Goal: Navigation & Orientation: Find specific page/section

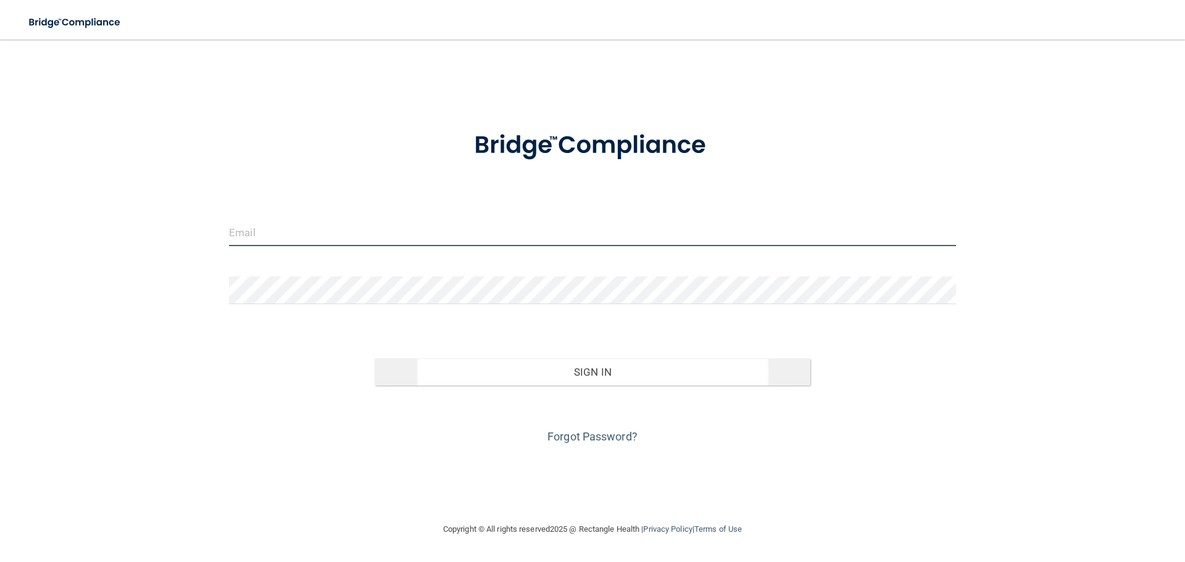
type input "[EMAIL_ADDRESS][DOMAIN_NAME]"
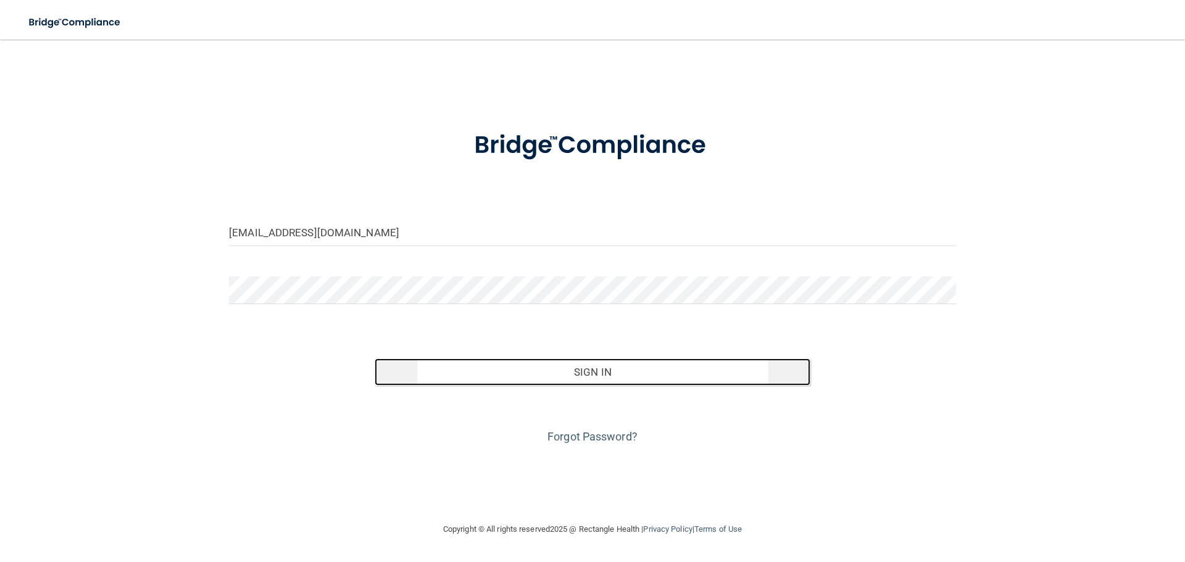
click at [528, 373] on button "Sign In" at bounding box center [593, 372] width 436 height 27
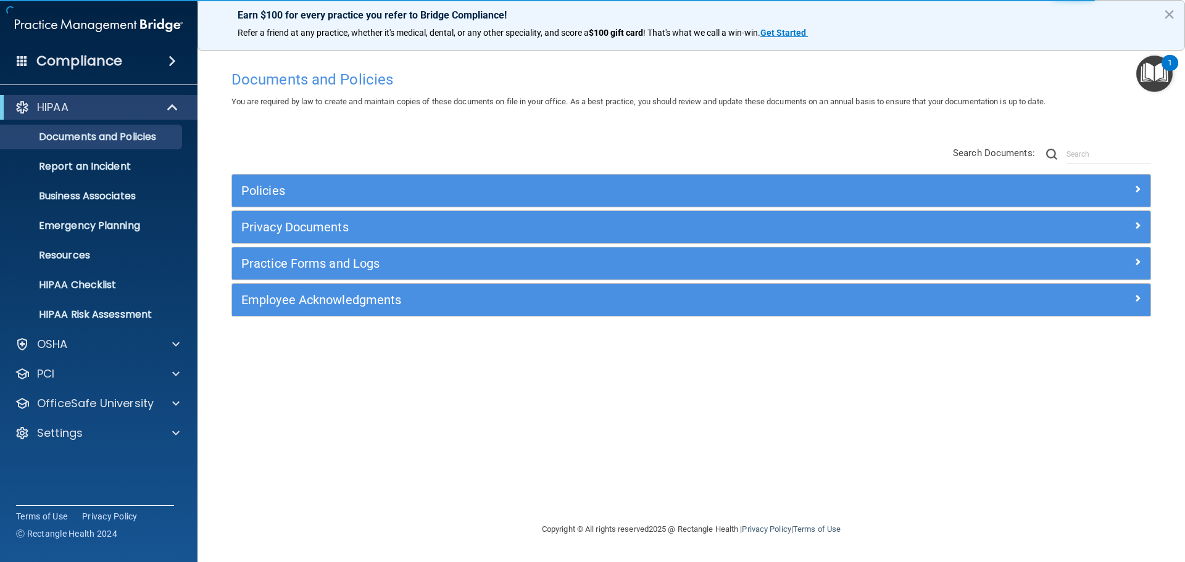
click at [1161, 75] on img "Open Resource Center, 1 new notification" at bounding box center [1154, 74] width 36 height 36
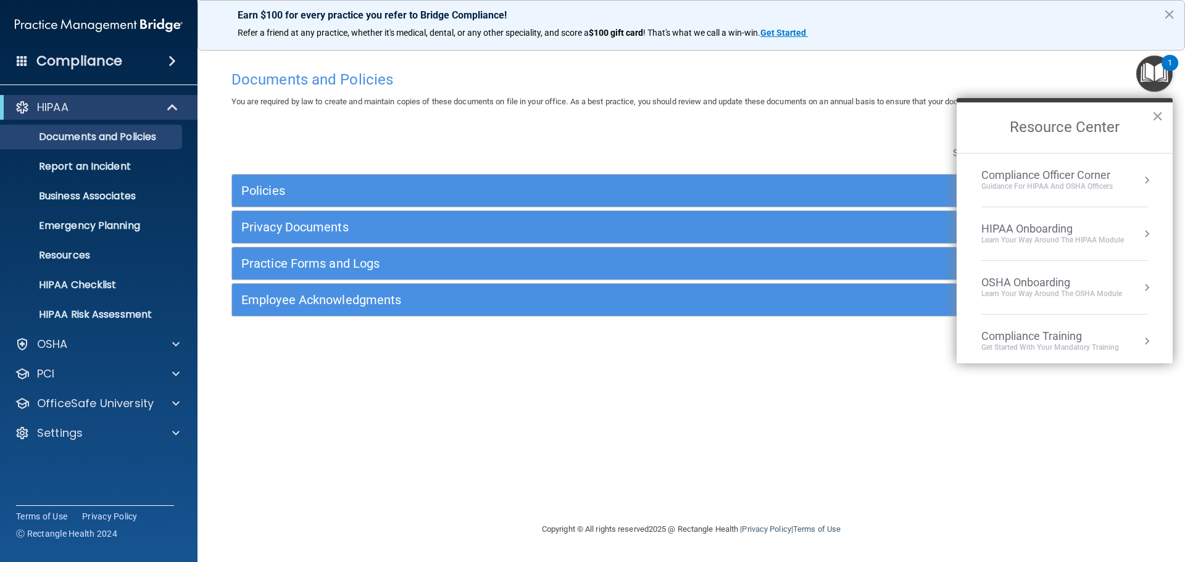
click at [1161, 75] on img "Open Resource Center, 1 new notification" at bounding box center [1154, 74] width 36 height 36
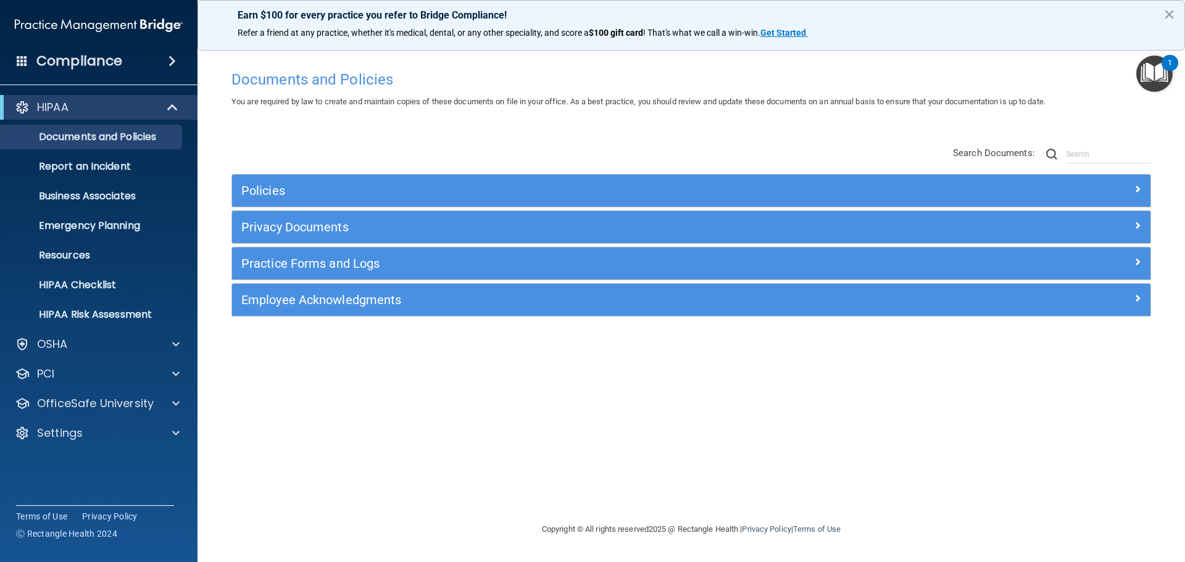
click at [1170, 13] on button "×" at bounding box center [1170, 14] width 12 height 20
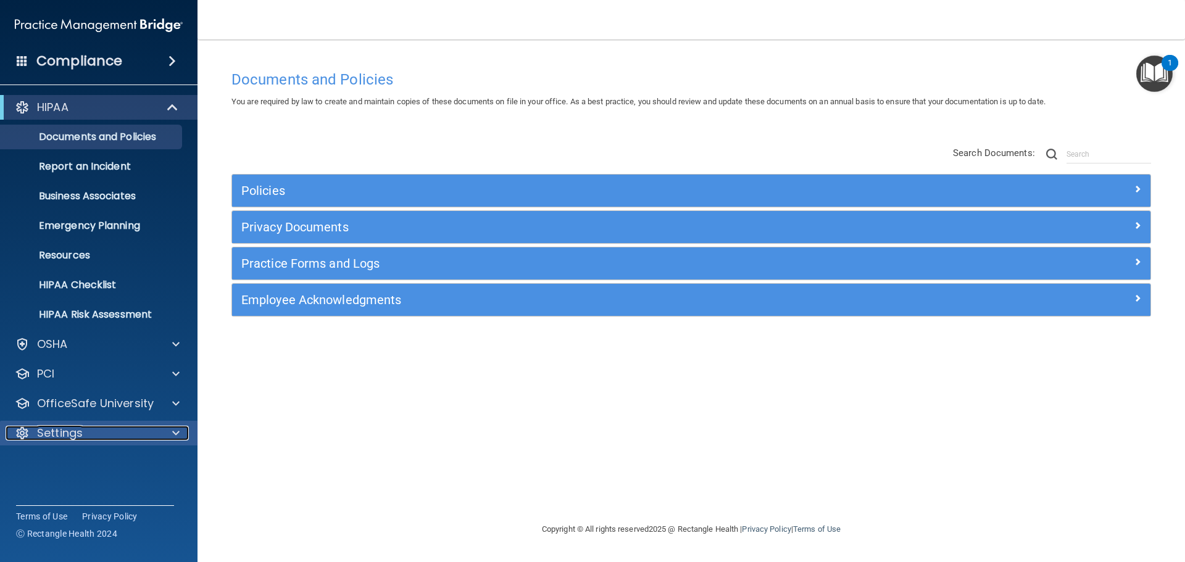
click at [37, 439] on p "Settings" at bounding box center [60, 433] width 46 height 15
click at [176, 57] on span at bounding box center [172, 61] width 7 height 15
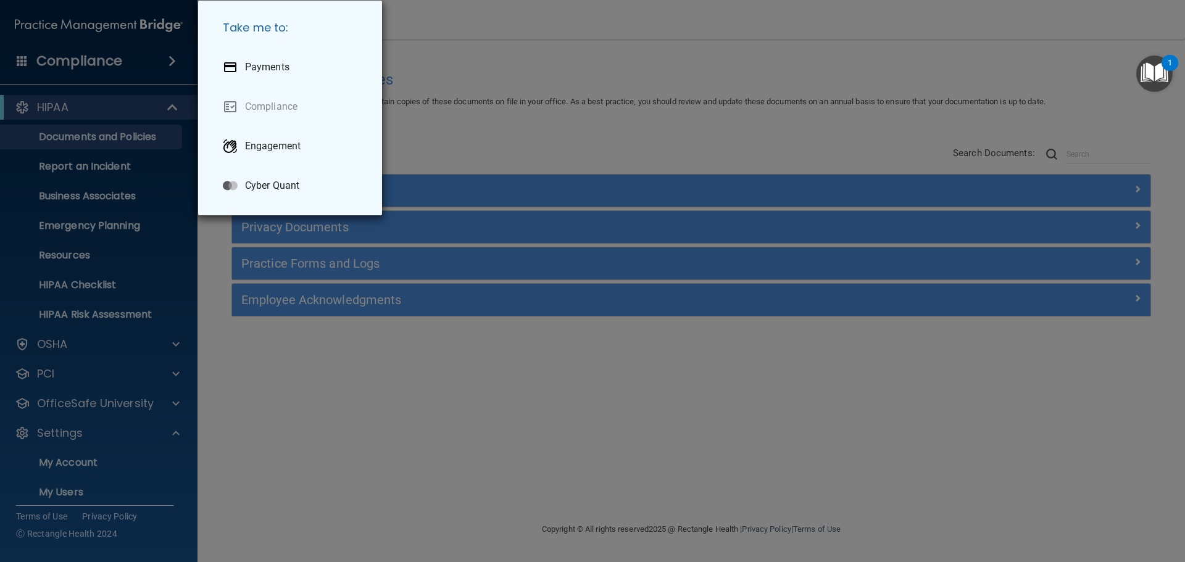
click at [175, 59] on div "Take me to: Payments Compliance Engagement Cyber Quant" at bounding box center [592, 281] width 1185 height 562
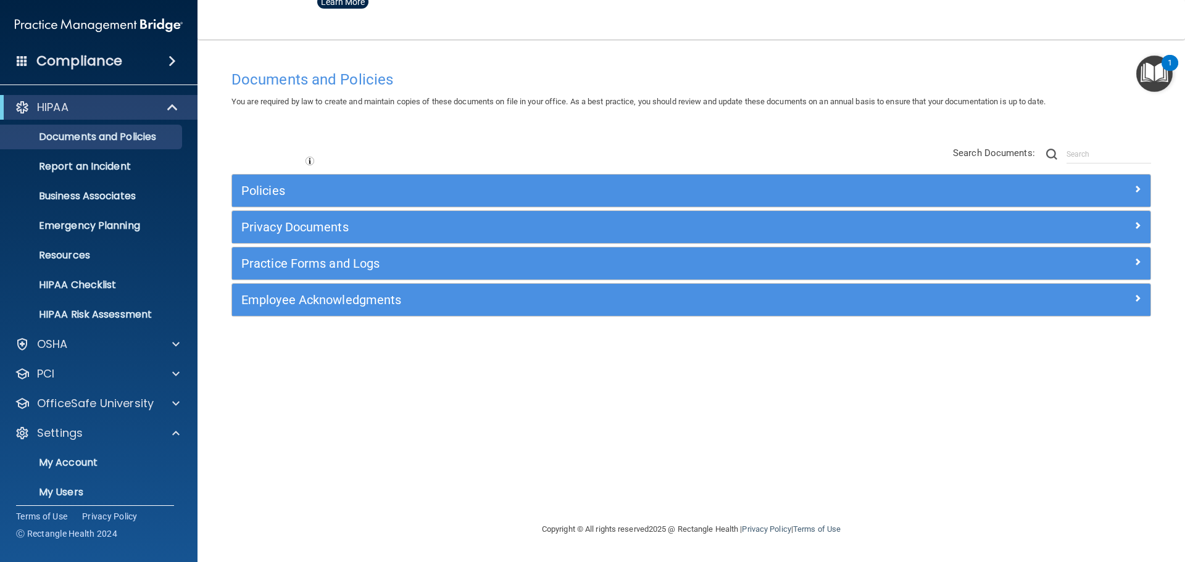
click at [173, 57] on span at bounding box center [172, 61] width 7 height 15
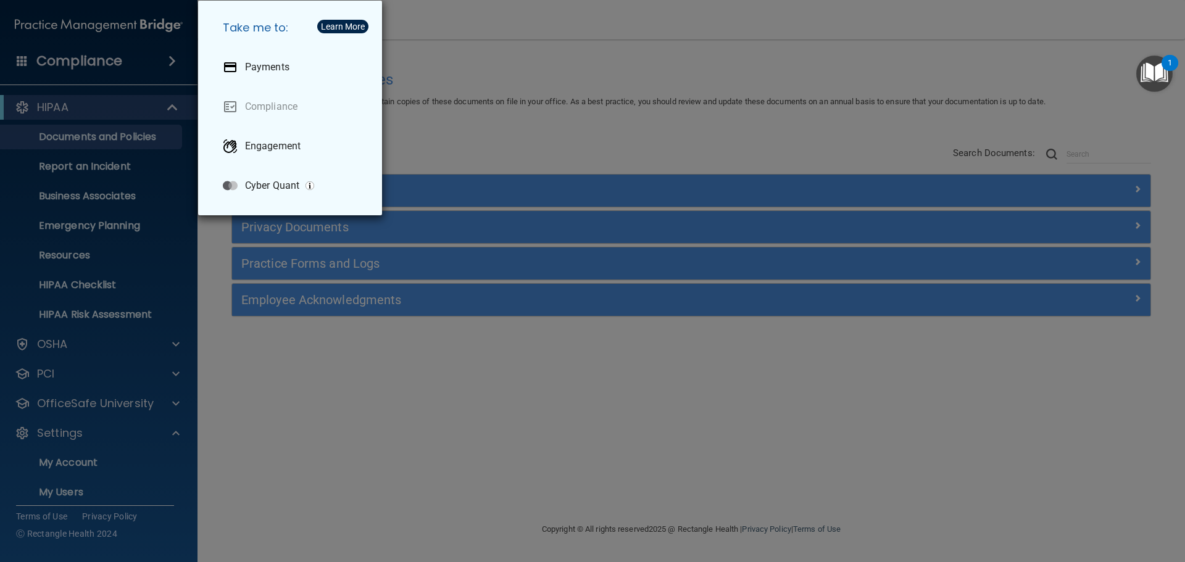
click at [173, 57] on div "Take me to: Payments Compliance Engagement Cyber Quant" at bounding box center [592, 281] width 1185 height 562
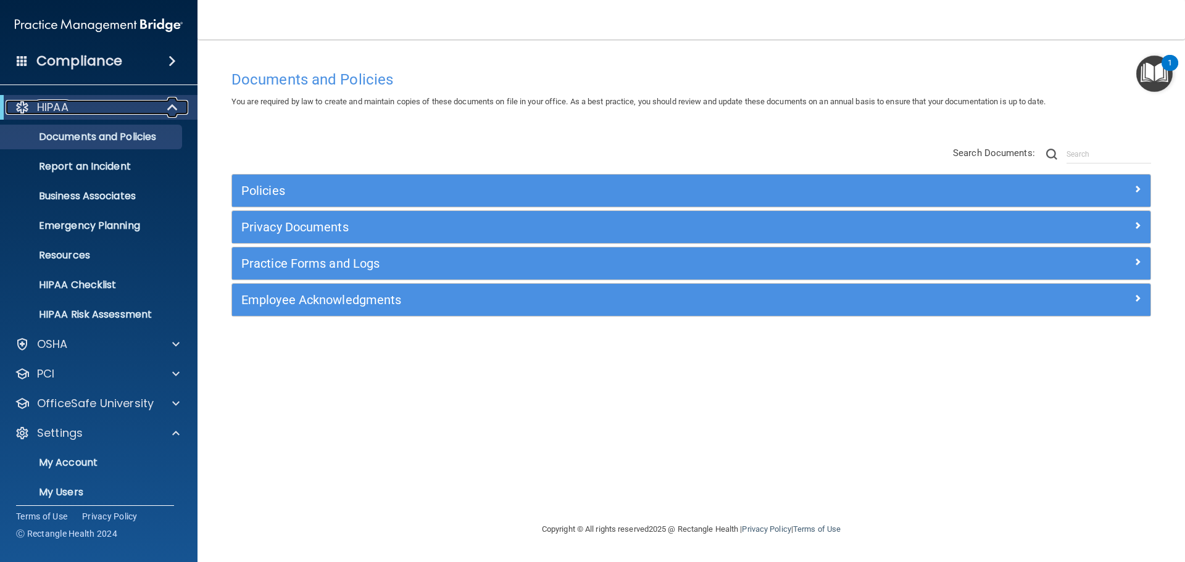
click at [54, 109] on p "HIPAA" at bounding box center [52, 107] width 31 height 15
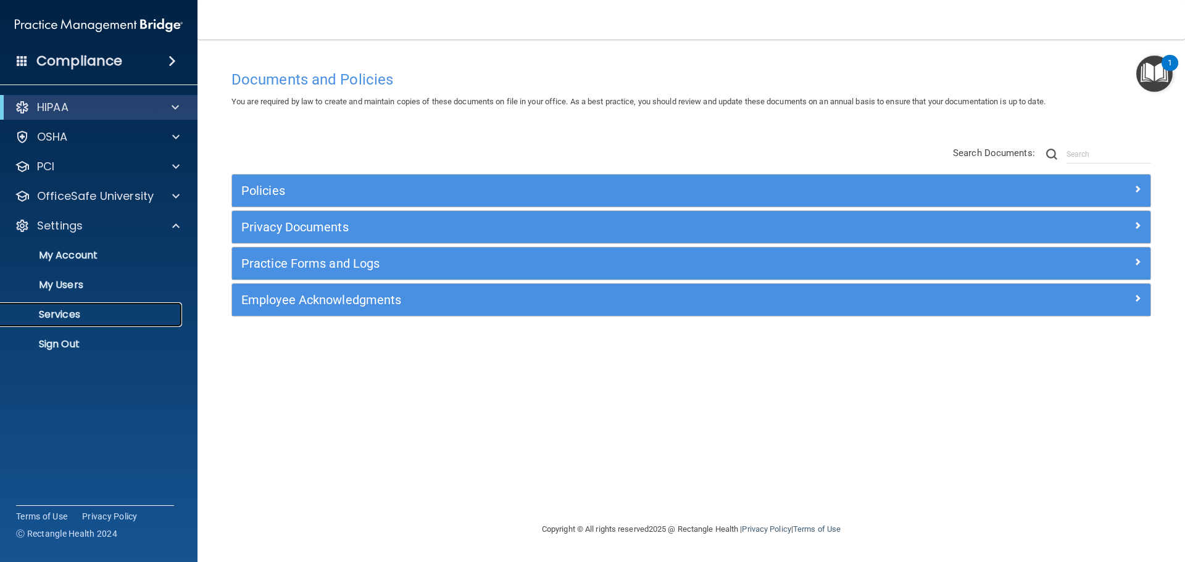
click at [69, 309] on p "Services" at bounding box center [92, 315] width 169 height 12
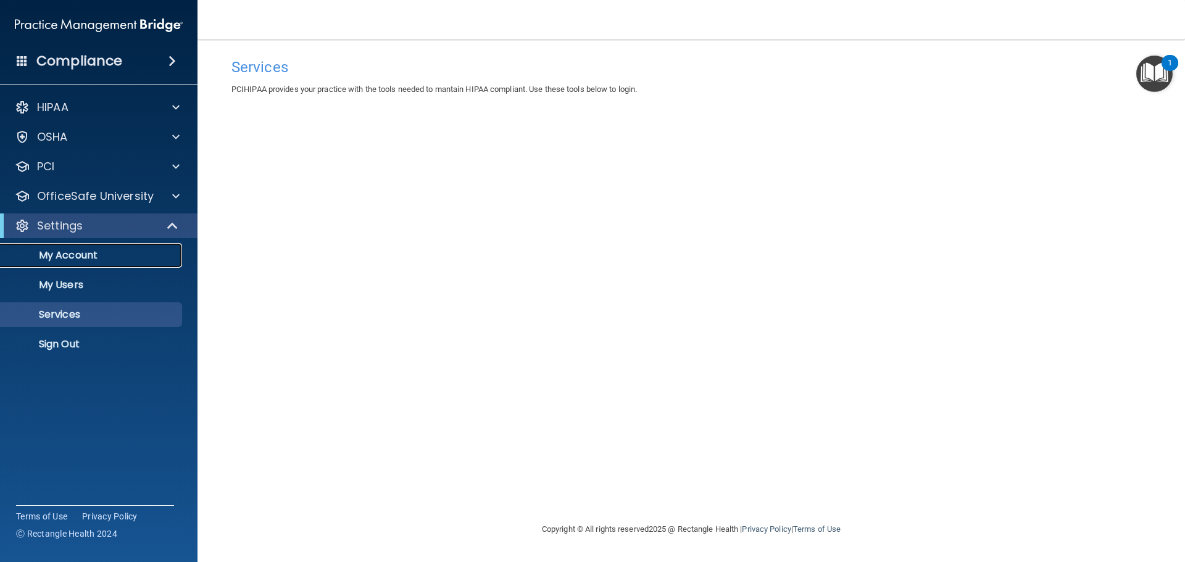
click at [84, 245] on link "My Account" at bounding box center [85, 255] width 194 height 25
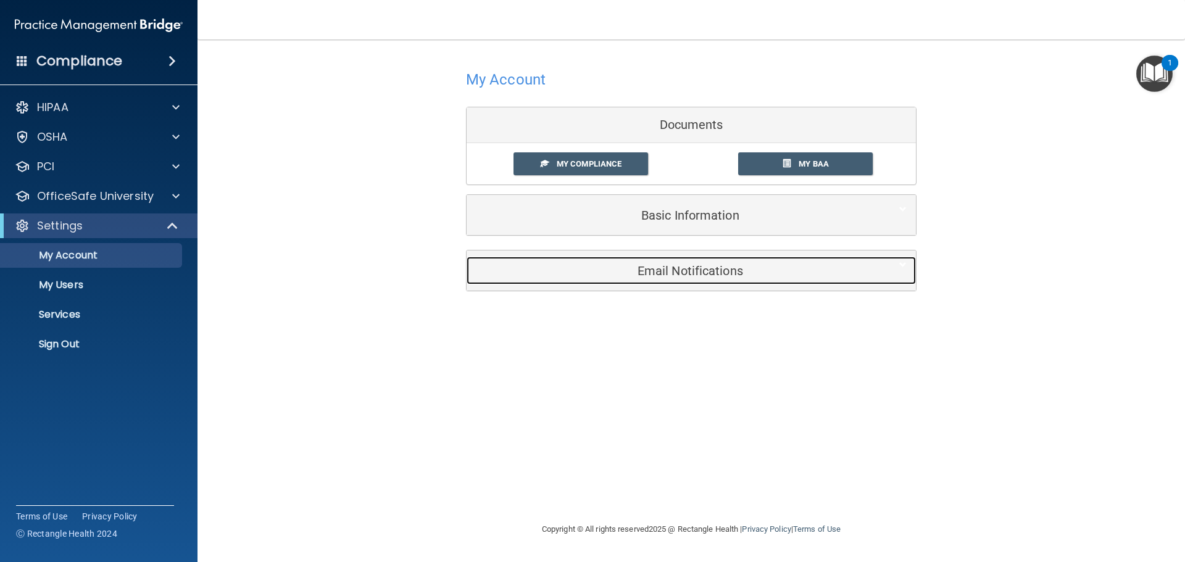
click at [640, 269] on h5 "Email Notifications" at bounding box center [672, 271] width 393 height 14
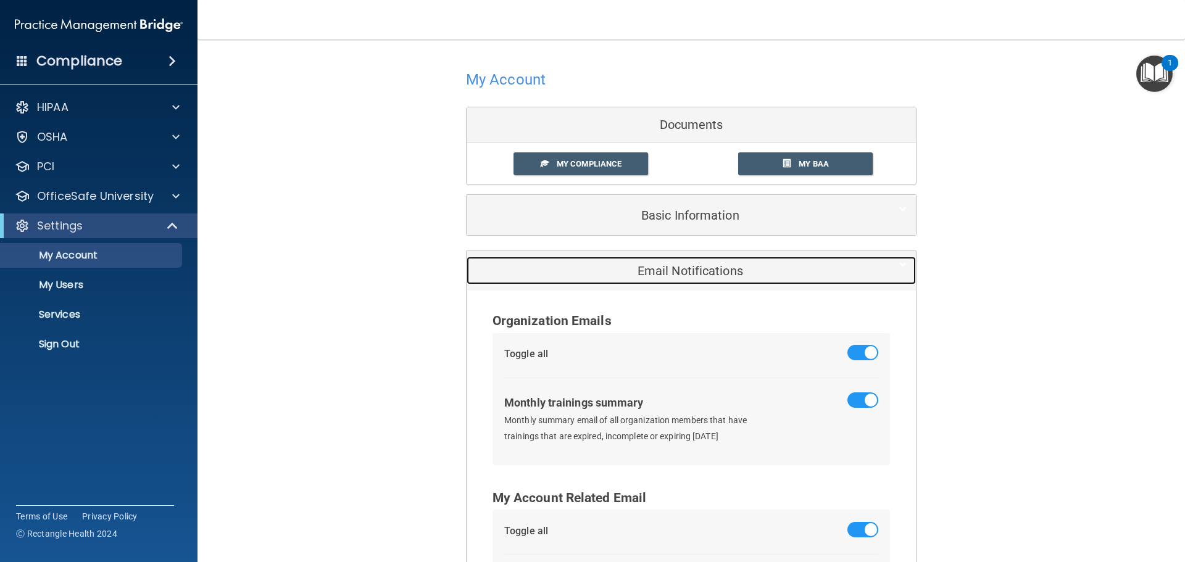
scroll to position [122, 0]
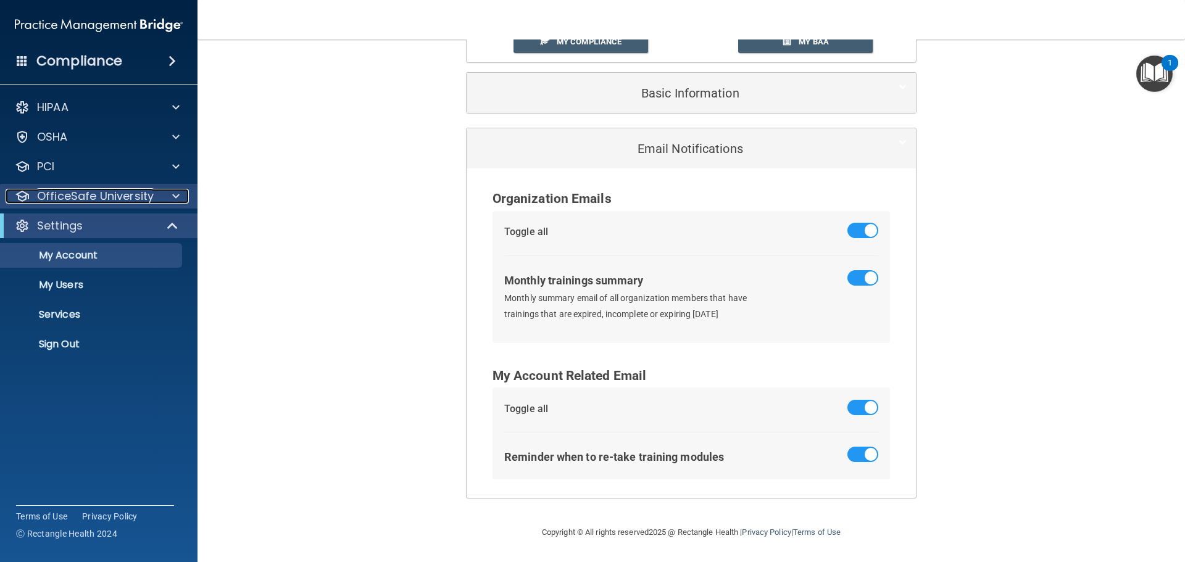
click at [67, 193] on p "OfficeSafe University" at bounding box center [95, 196] width 117 height 15
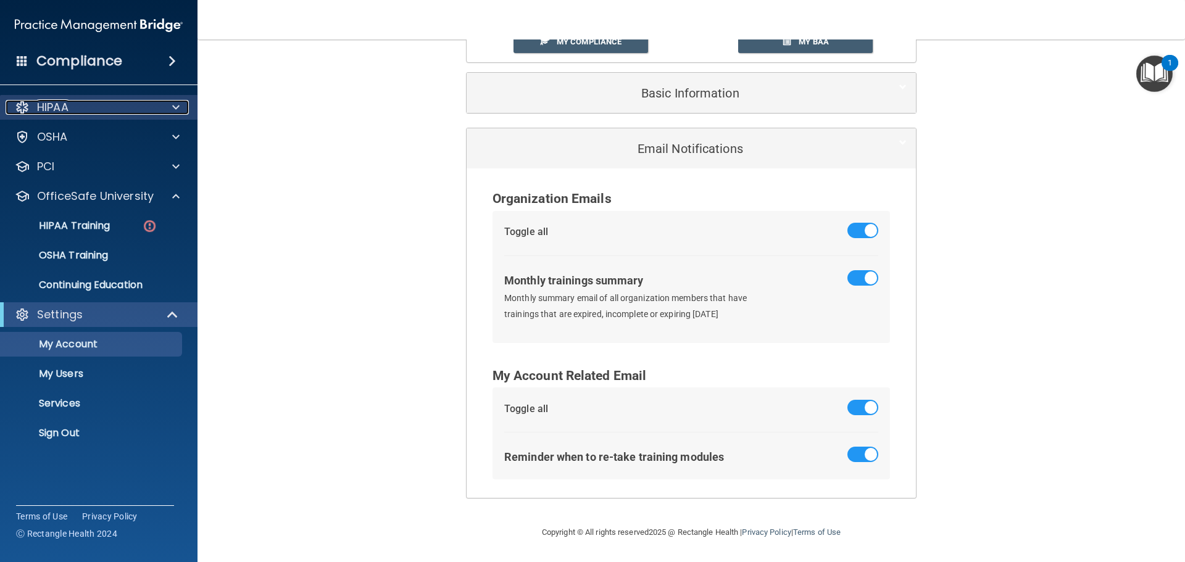
click at [43, 104] on p "HIPAA" at bounding box center [52, 107] width 31 height 15
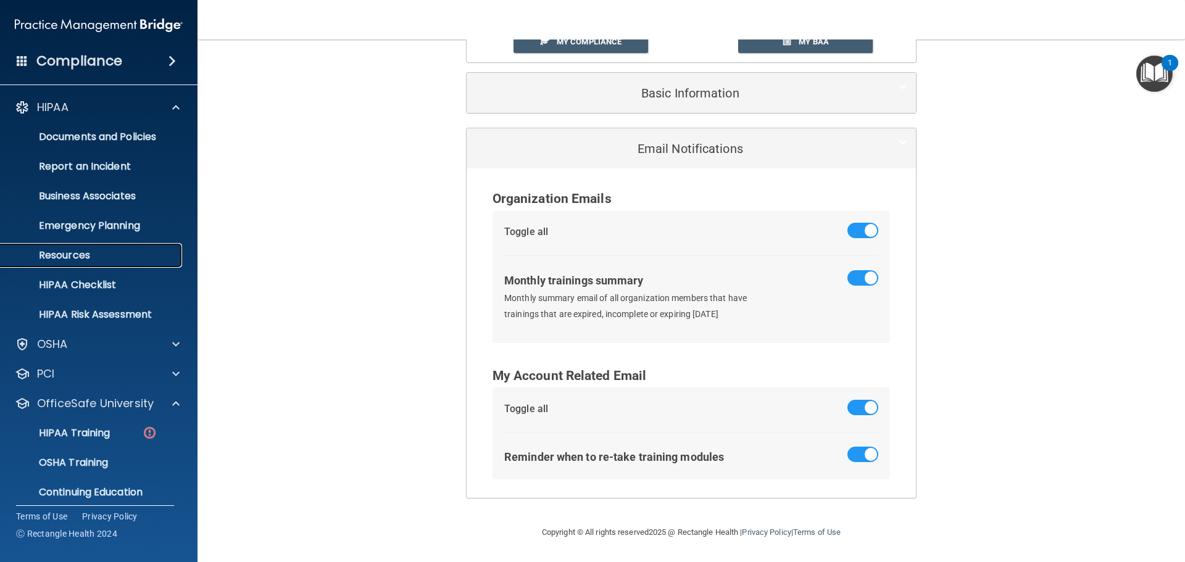
click at [59, 257] on p "Resources" at bounding box center [92, 255] width 169 height 12
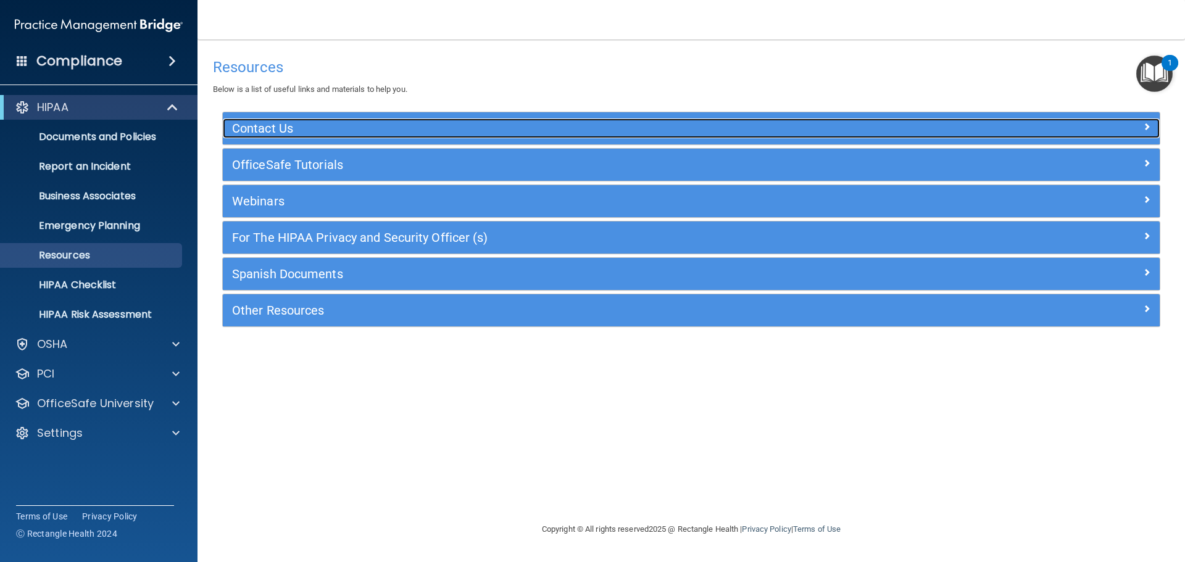
click at [268, 131] on h5 "Contact Us" at bounding box center [574, 129] width 685 height 14
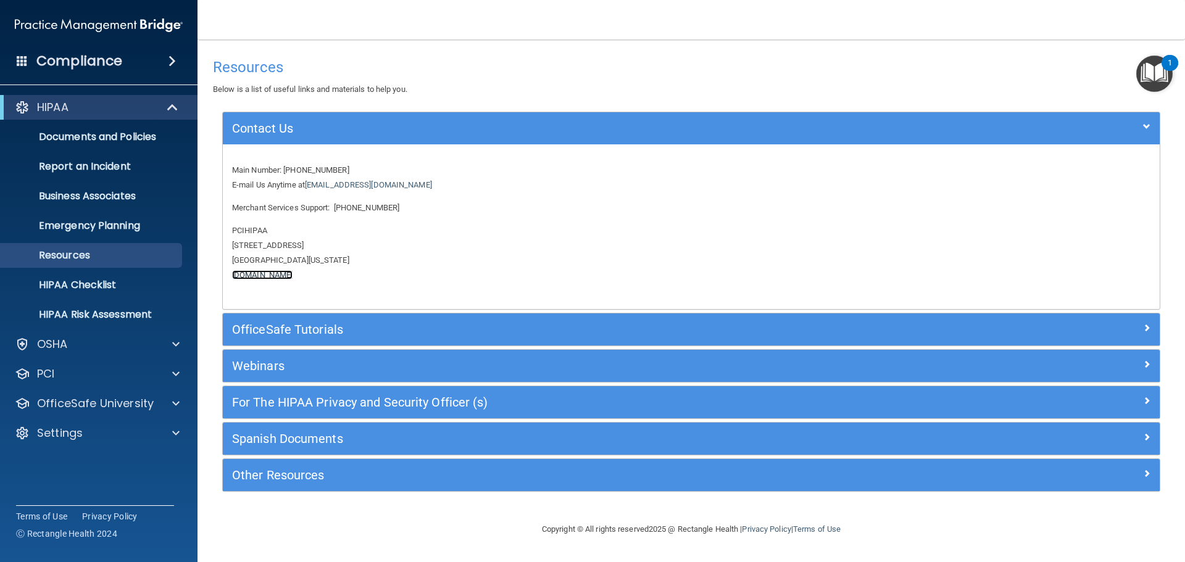
click at [293, 277] on link "www.rectanglehealth.com" at bounding box center [262, 274] width 60 height 9
click at [107, 375] on div "PCI" at bounding box center [82, 374] width 153 height 15
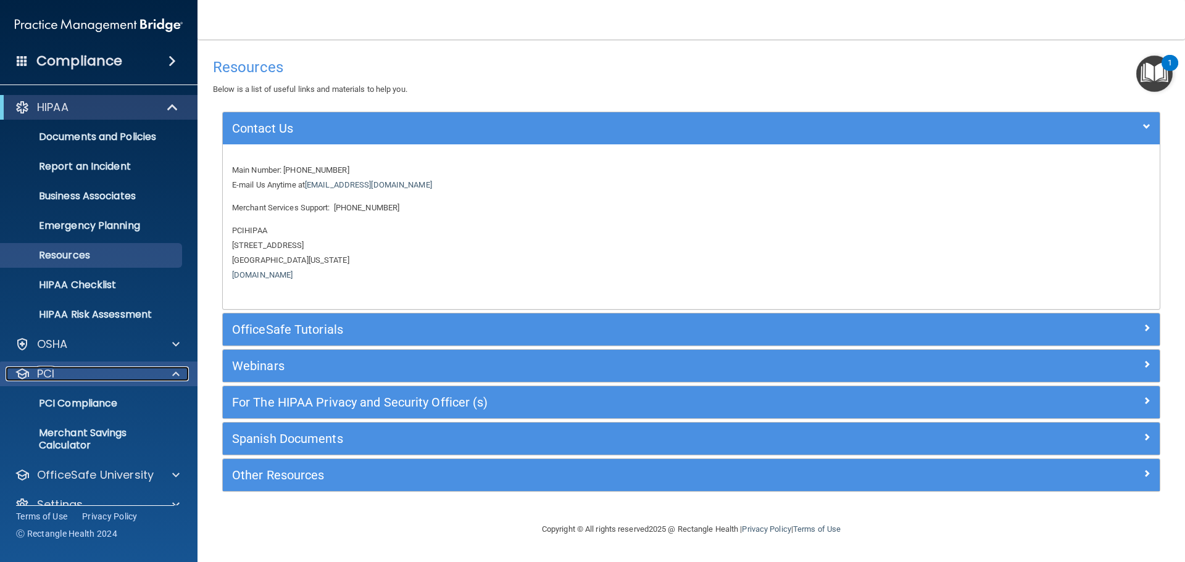
click at [109, 375] on div "PCI" at bounding box center [82, 374] width 153 height 15
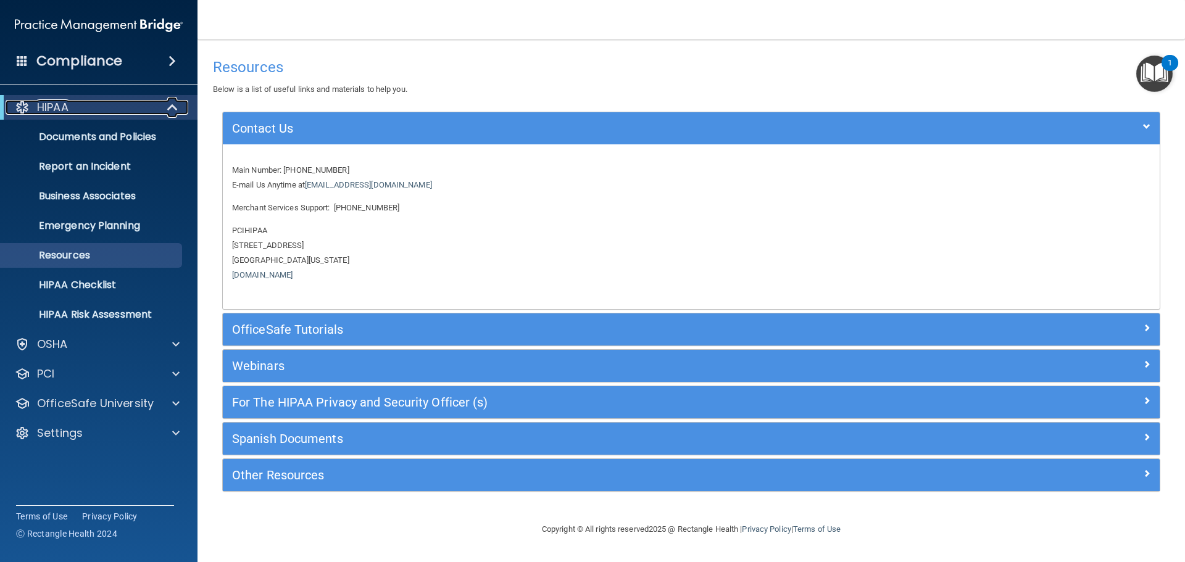
click at [173, 104] on span at bounding box center [174, 107] width 10 height 15
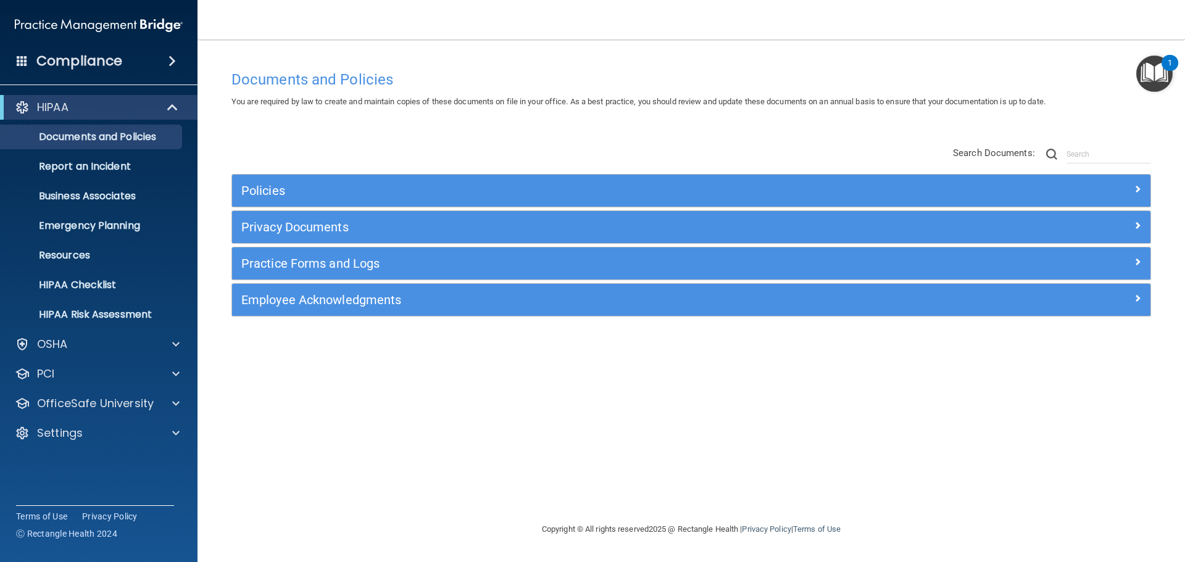
click at [1159, 73] on img "Open Resource Center, 1 new notification" at bounding box center [1154, 74] width 36 height 36
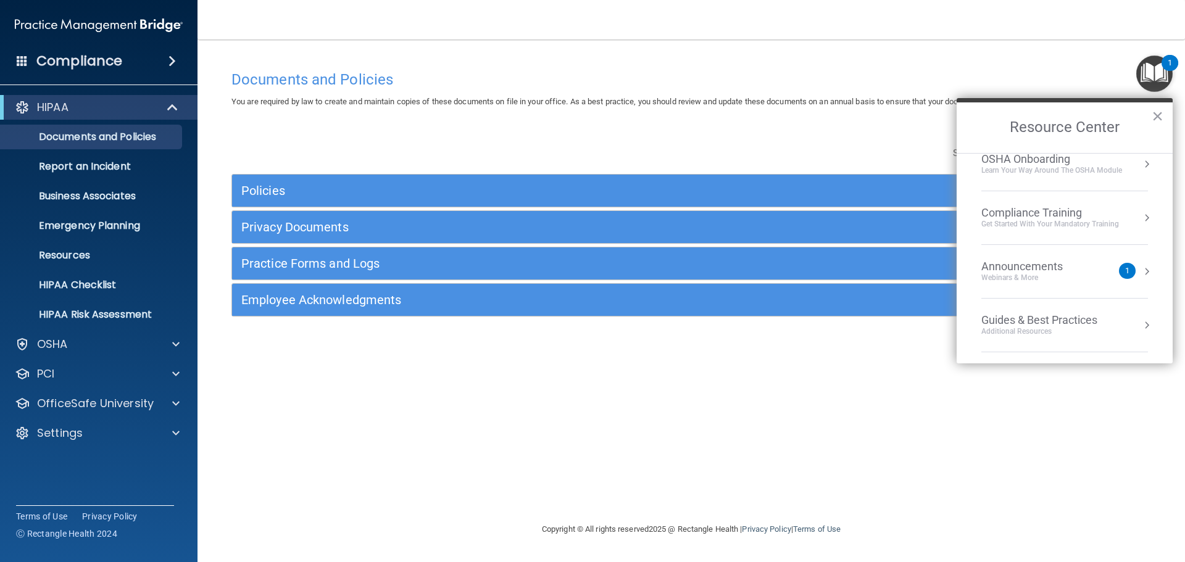
scroll to position [177, 0]
click at [1036, 326] on div "Share Your Feedback" at bounding box center [1064, 321] width 167 height 14
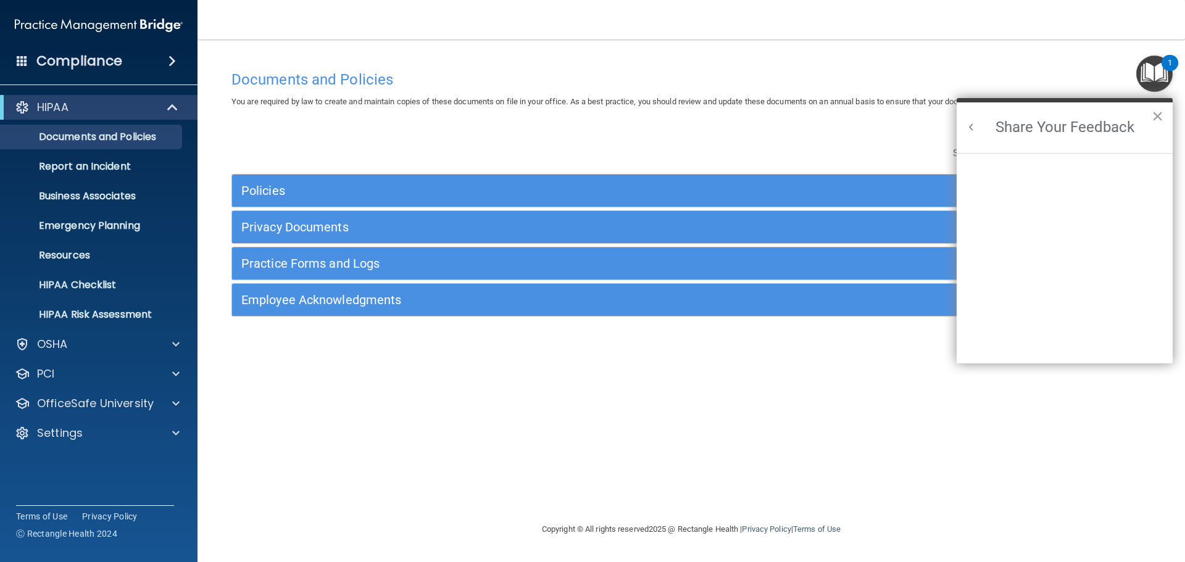
scroll to position [0, 0]
click at [1159, 115] on button "×" at bounding box center [1158, 116] width 12 height 20
